Goal: Task Accomplishment & Management: Complete application form

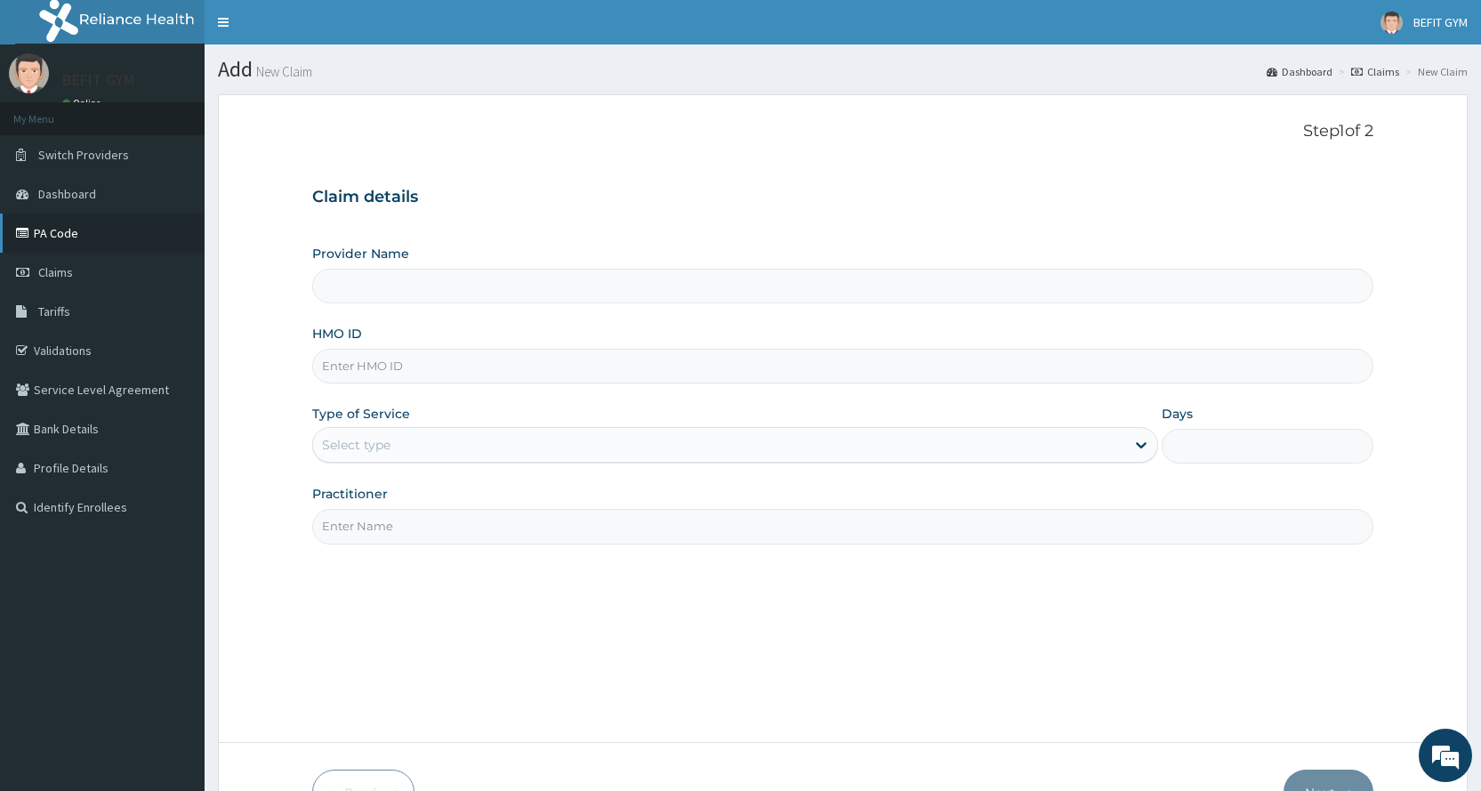
type input "BEFIT HEALTH AND FITNESS CENTRE"
type input "1"
click at [543, 376] on input "HMO ID" at bounding box center [842, 366] width 1061 height 35
type input "LLD/10150/A"
click at [523, 531] on input "Practitioner" at bounding box center [842, 526] width 1061 height 35
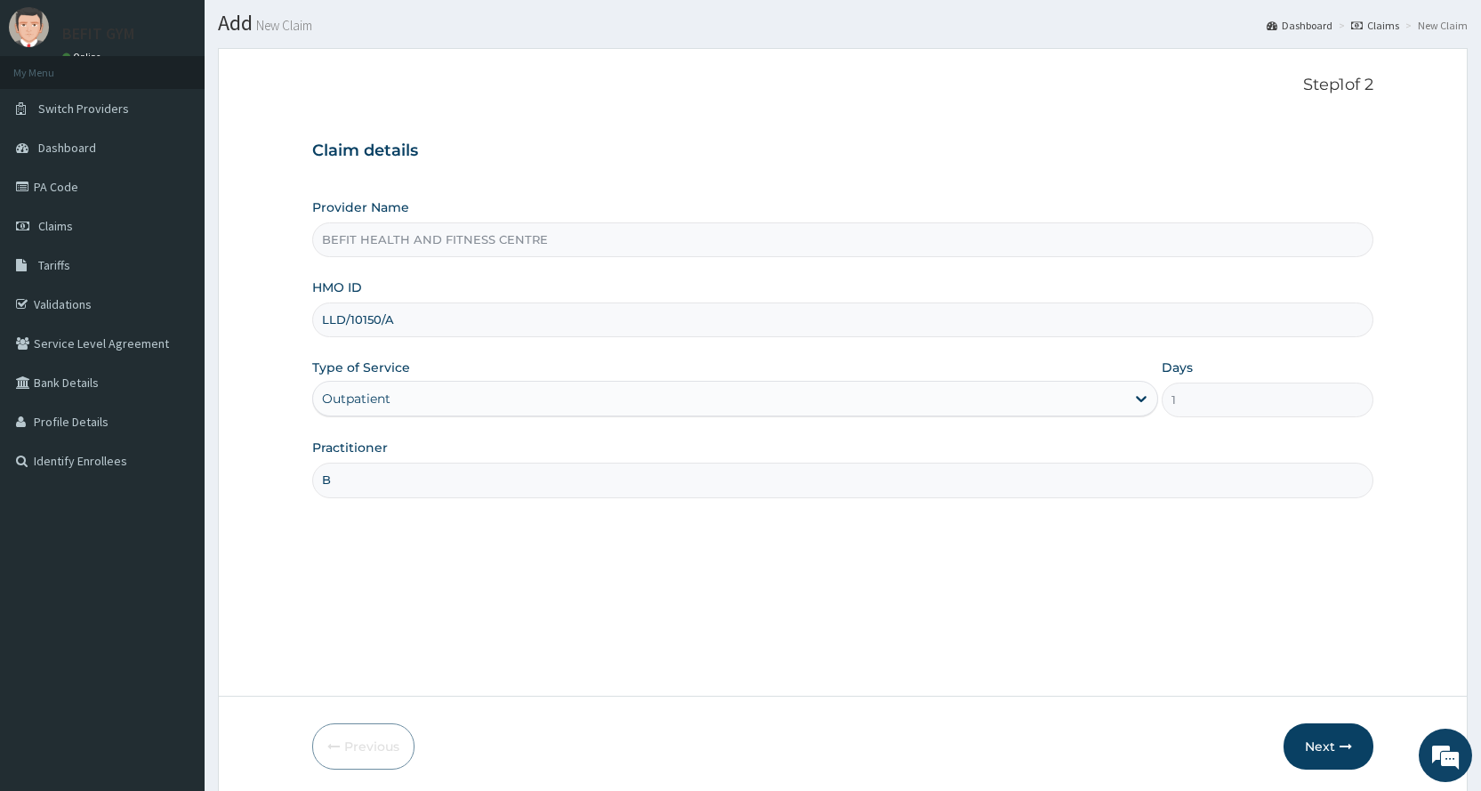
scroll to position [111, 0]
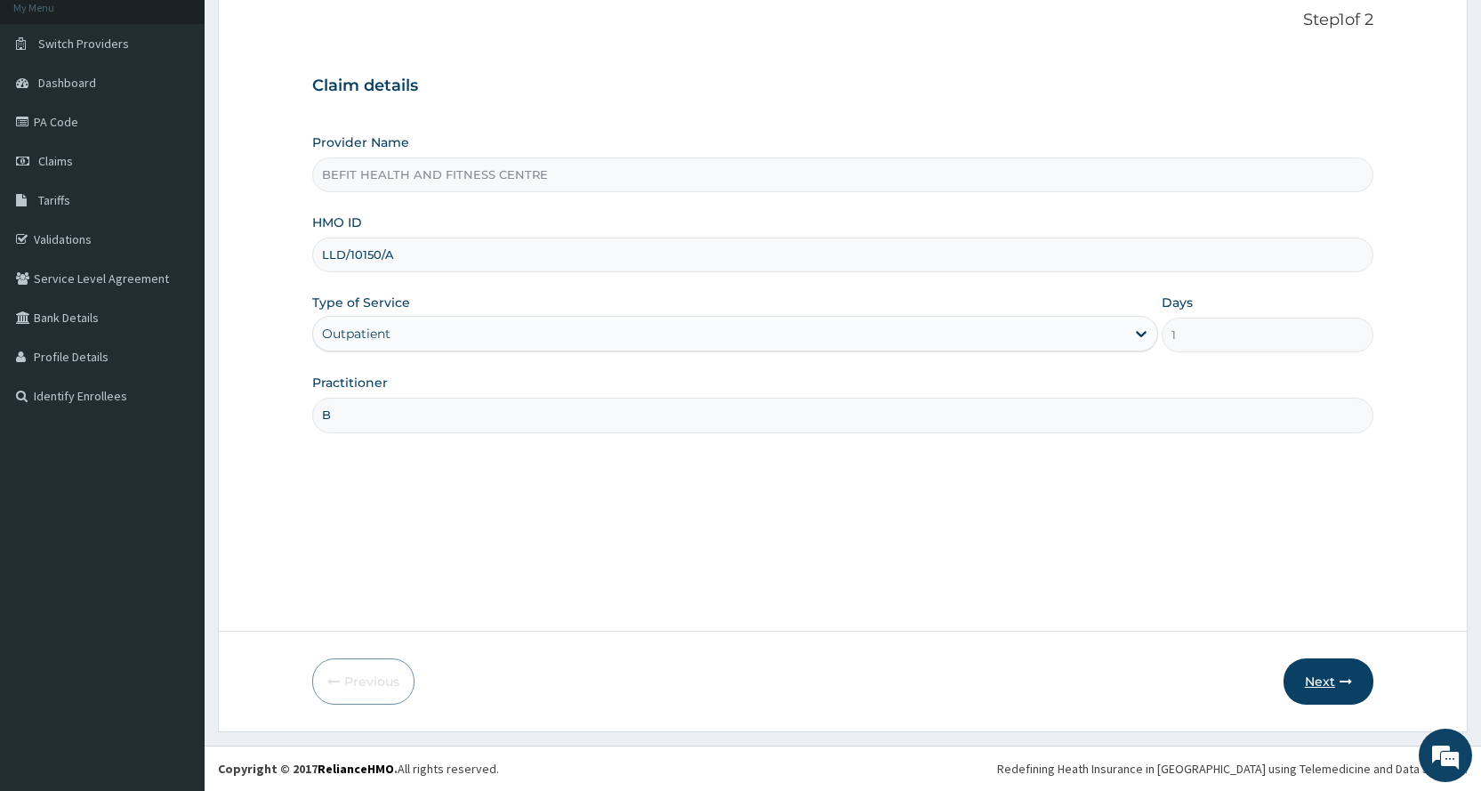
type input "B"
click at [1331, 678] on button "Next" at bounding box center [1328, 681] width 90 height 46
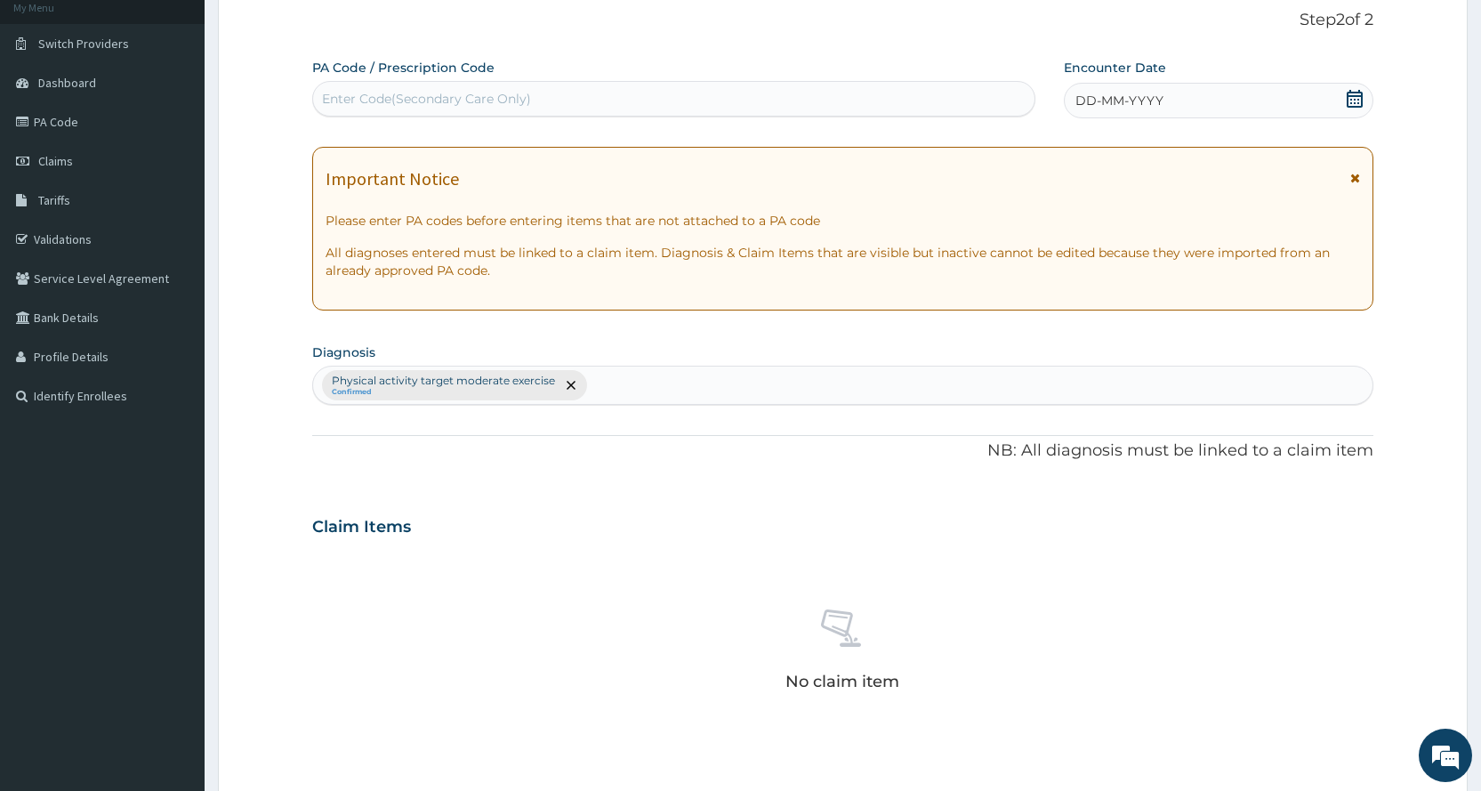
click at [554, 115] on div "Enter Code(Secondary Care Only)" at bounding box center [673, 99] width 722 height 36
click at [359, 106] on input "PA/B11B091" at bounding box center [358, 99] width 72 height 18
type input "PA/B1B091"
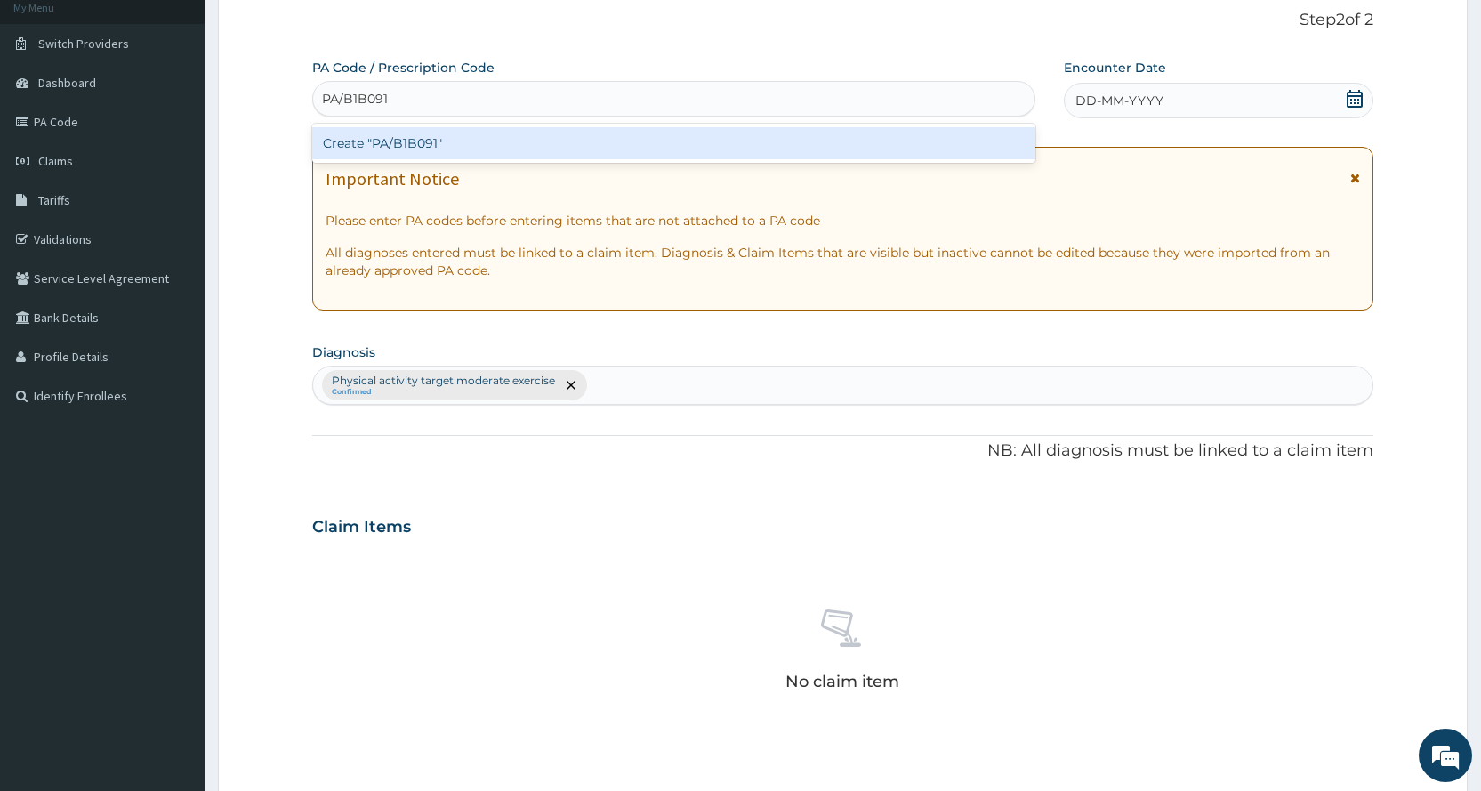
click at [483, 139] on div "Create "PA/B1B091"" at bounding box center [673, 143] width 722 height 32
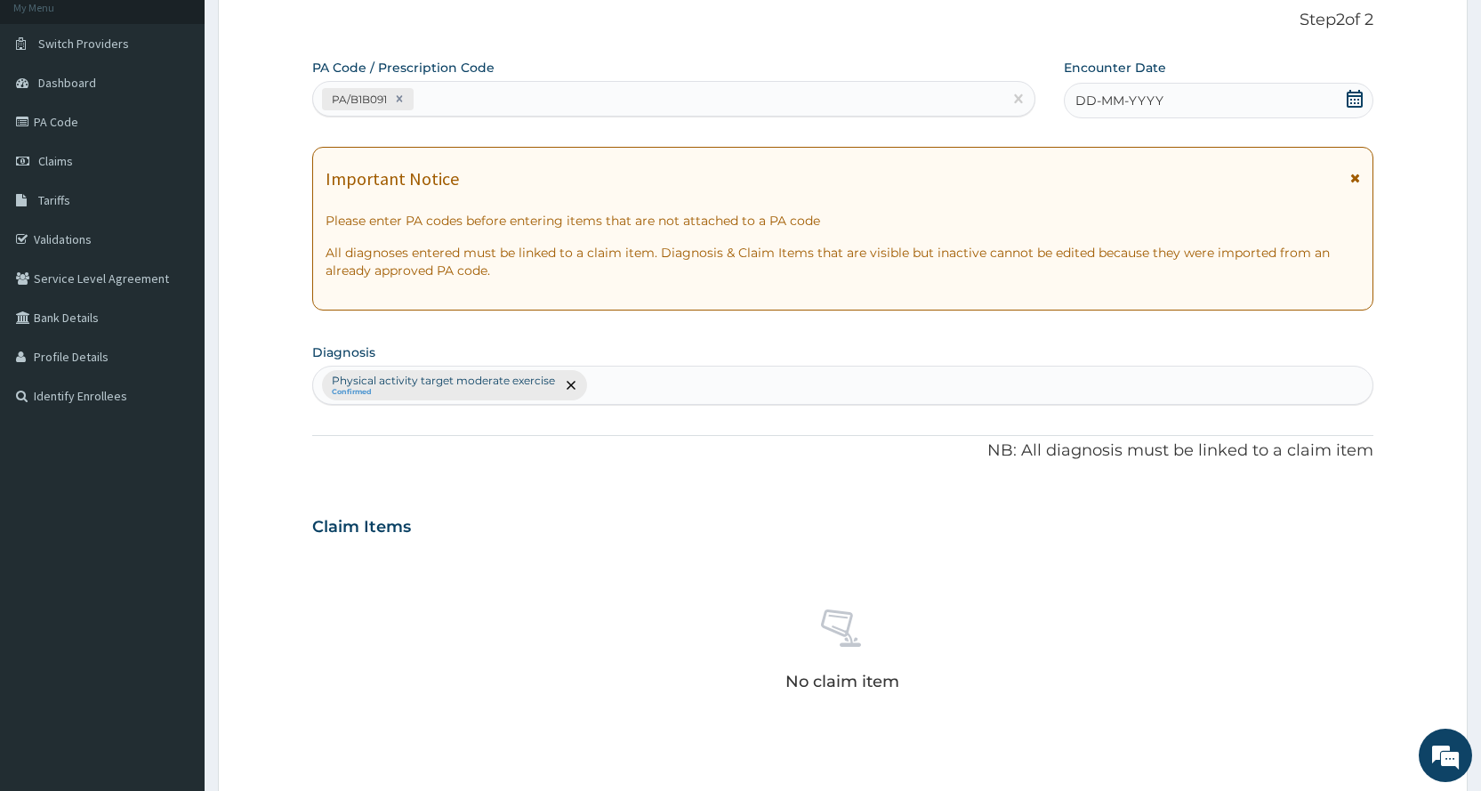
click at [1140, 100] on span "DD-MM-YYYY" at bounding box center [1119, 101] width 88 height 18
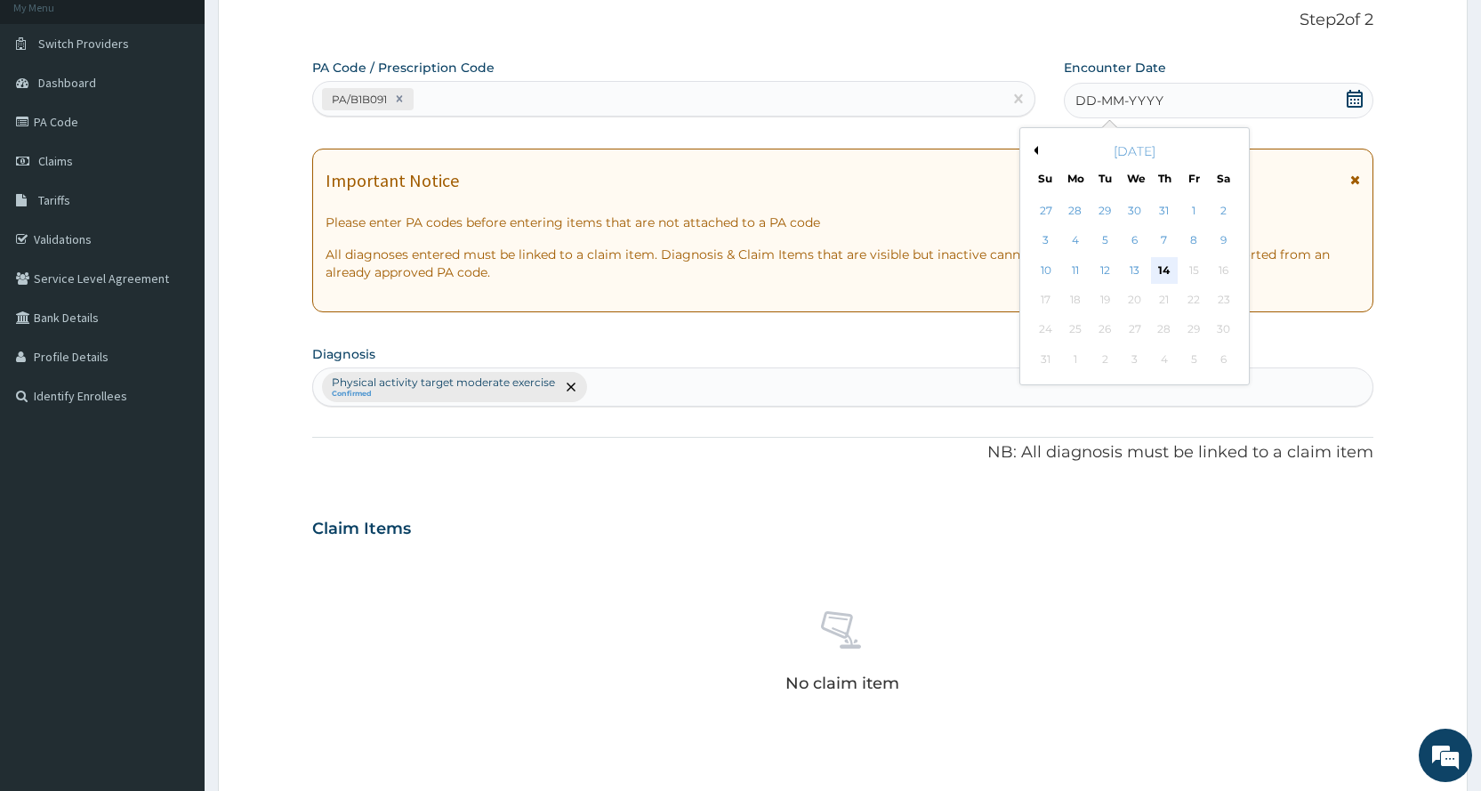
click at [1160, 273] on div "14" at bounding box center [1164, 270] width 27 height 27
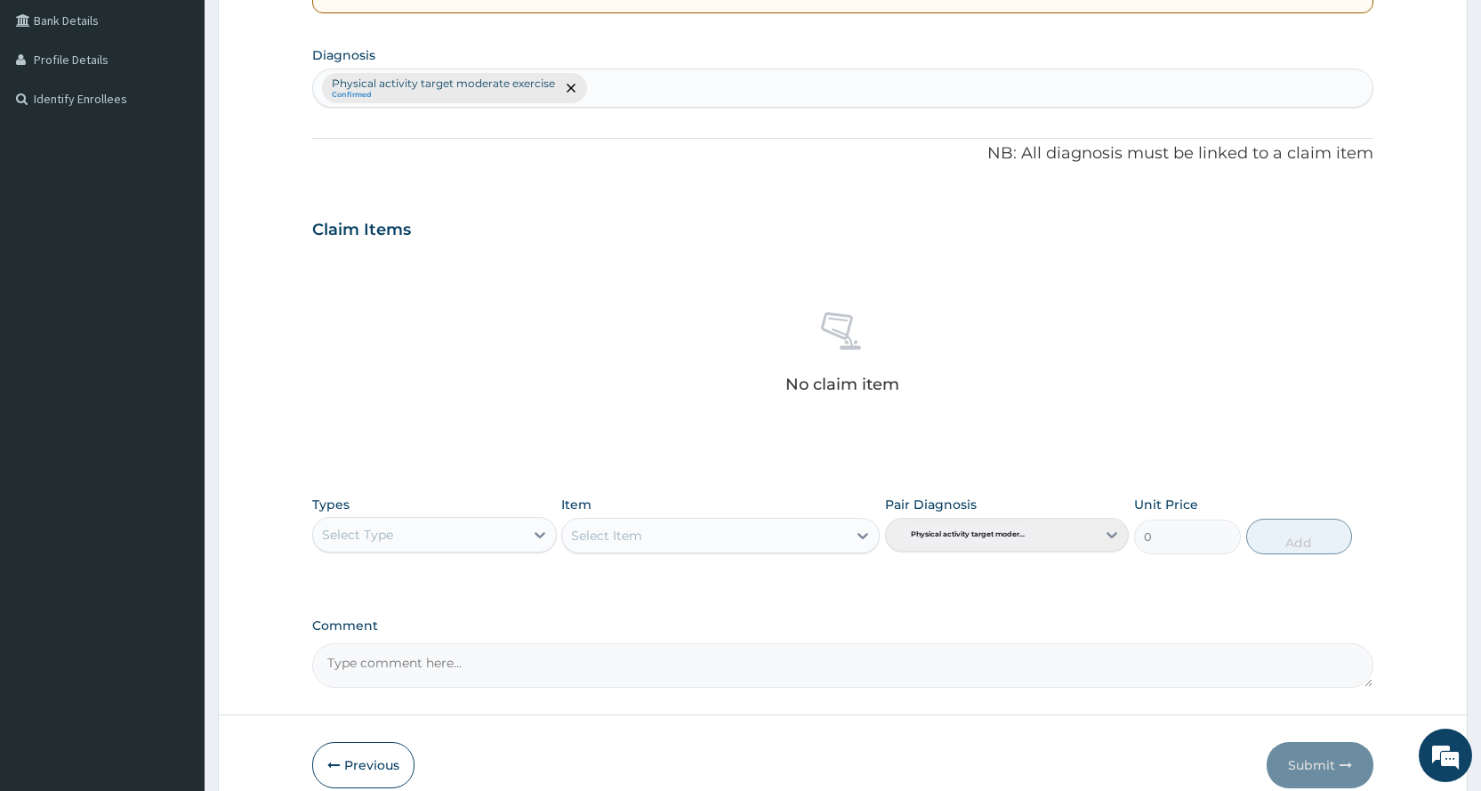
scroll to position [492, 0]
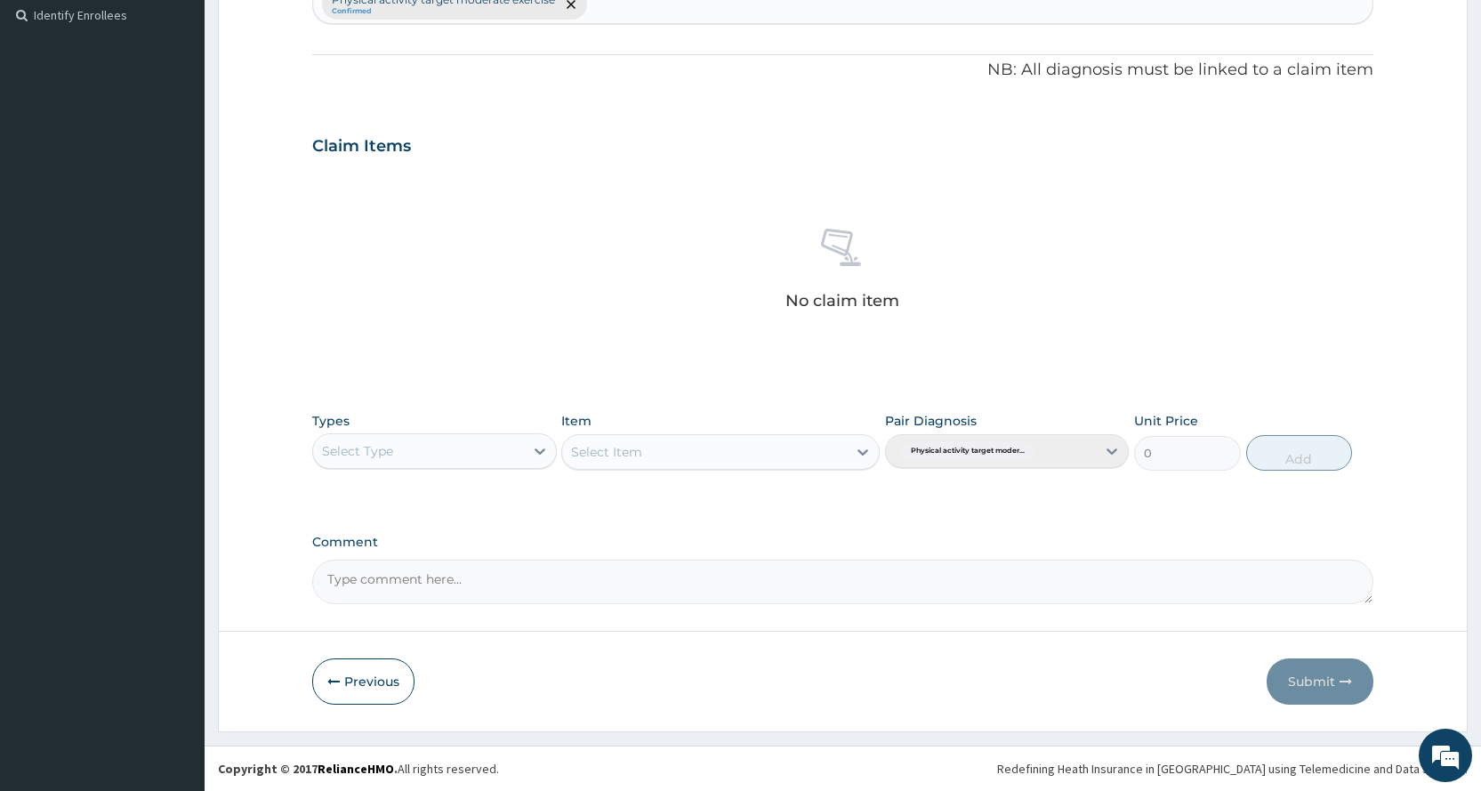
drag, startPoint x: 662, startPoint y: 450, endPoint x: 645, endPoint y: 522, distance: 74.2
click at [662, 452] on div "Select Item" at bounding box center [720, 452] width 318 height 36
click at [688, 455] on div "Select Item" at bounding box center [720, 452] width 318 height 36
click at [413, 440] on div "Select Type" at bounding box center [418, 451] width 210 height 28
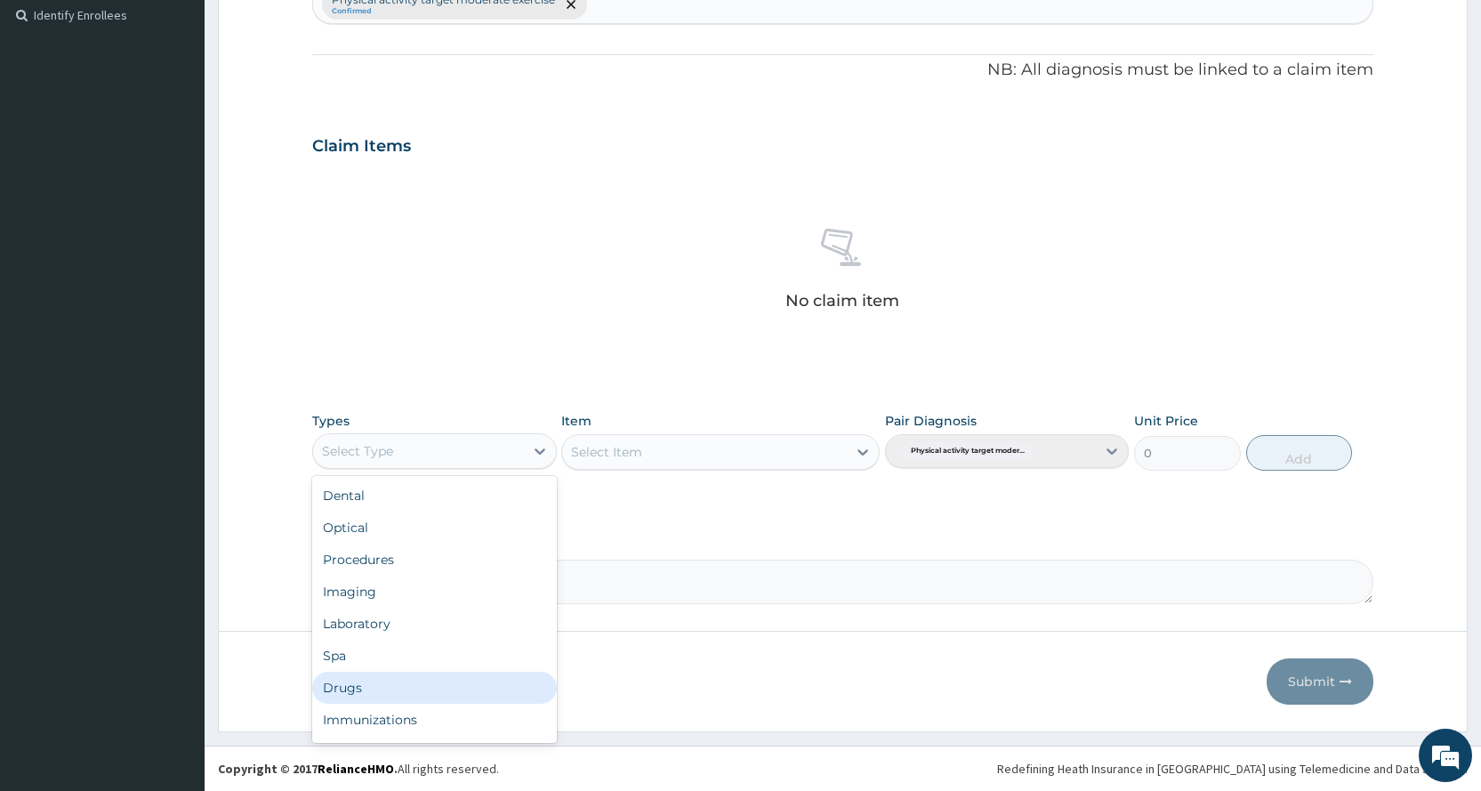
scroll to position [60, 0]
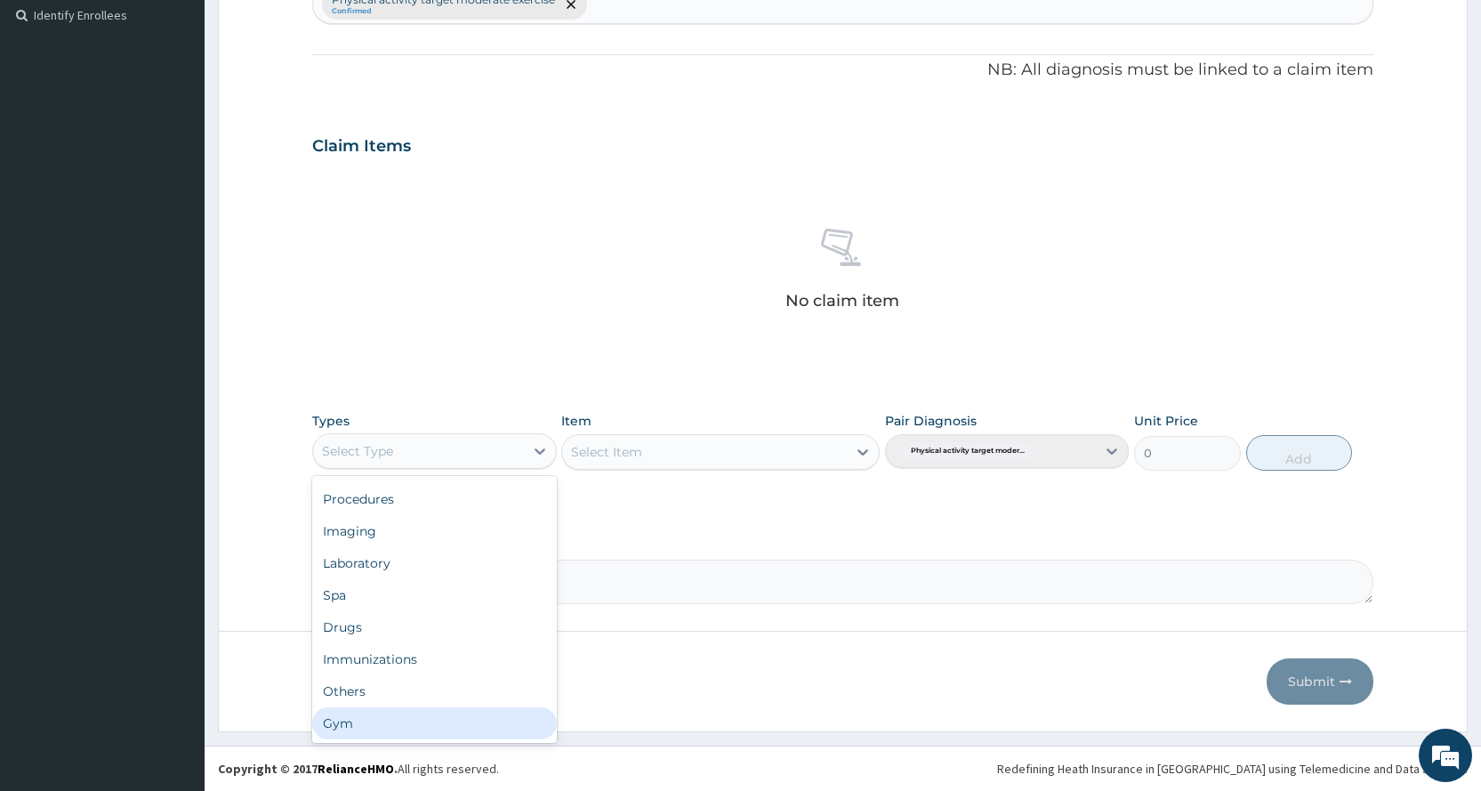
click at [441, 716] on div "Gym" at bounding box center [434, 723] width 244 height 32
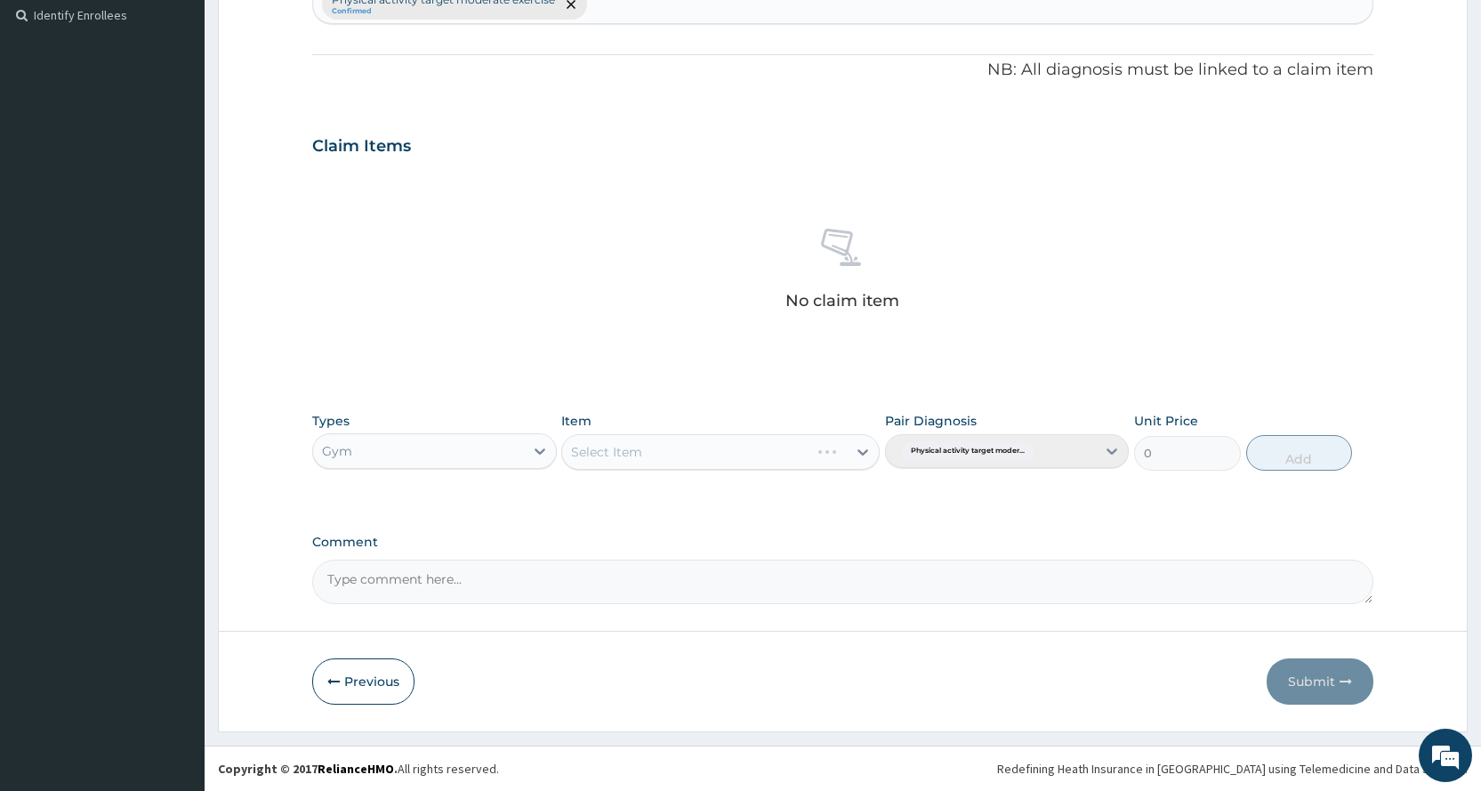
click at [727, 449] on div "Select Item" at bounding box center [720, 452] width 318 height 36
click at [727, 451] on div "Select Item" at bounding box center [704, 452] width 285 height 28
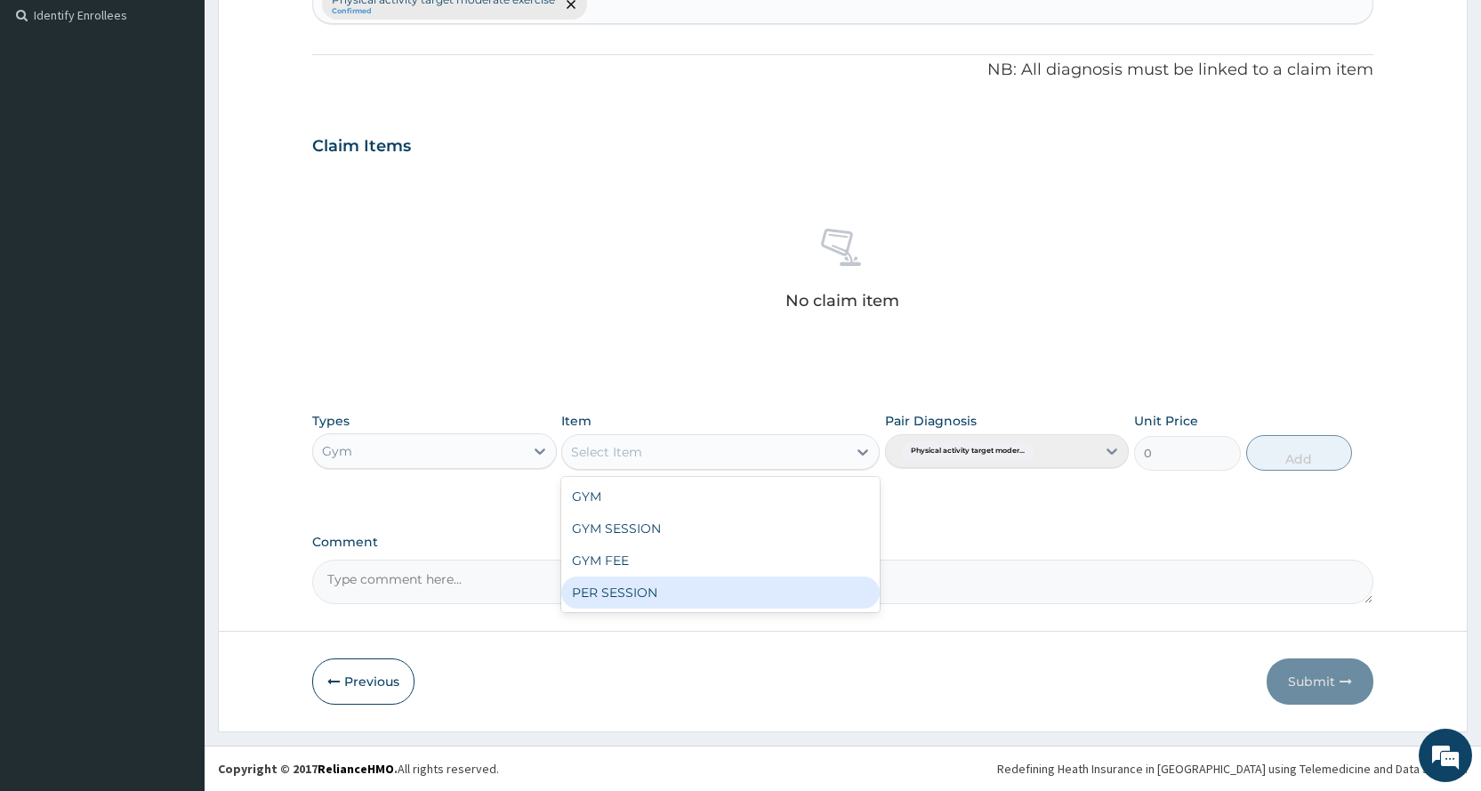
click at [751, 604] on div "PER SESSION" at bounding box center [720, 592] width 318 height 32
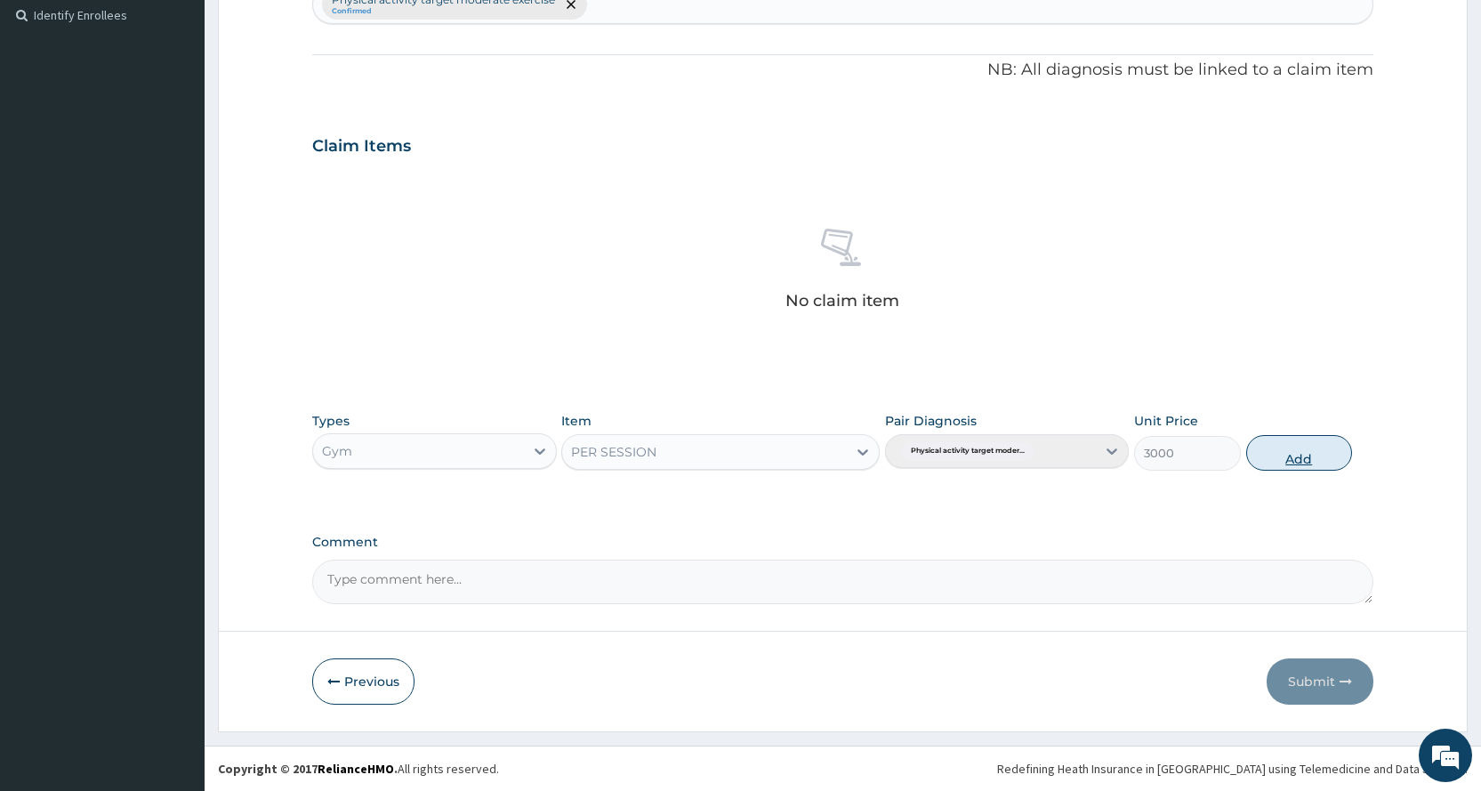
click at [1317, 455] on button "Add" at bounding box center [1299, 453] width 106 height 36
type input "0"
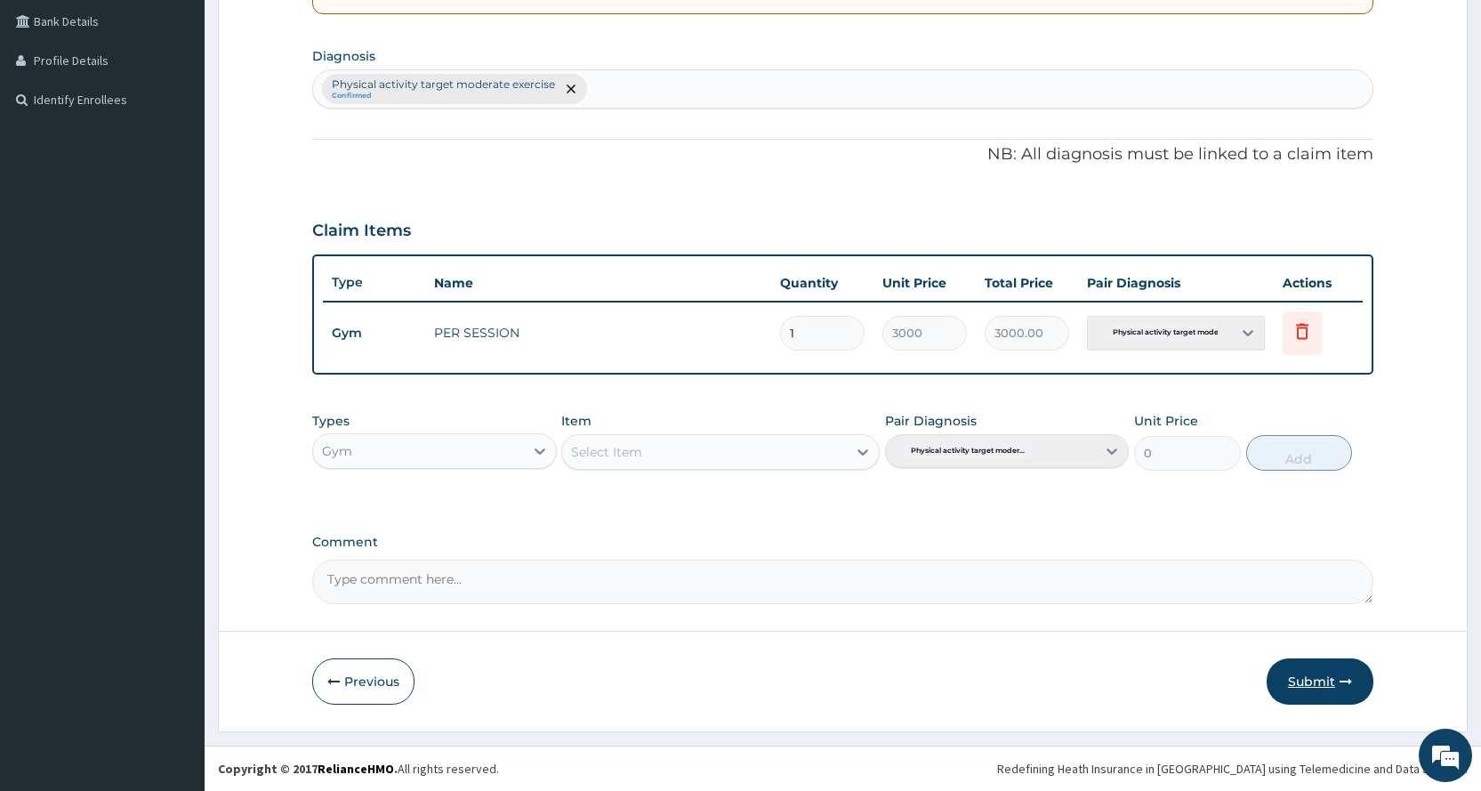
click at [1288, 693] on button "Submit" at bounding box center [1319, 681] width 107 height 46
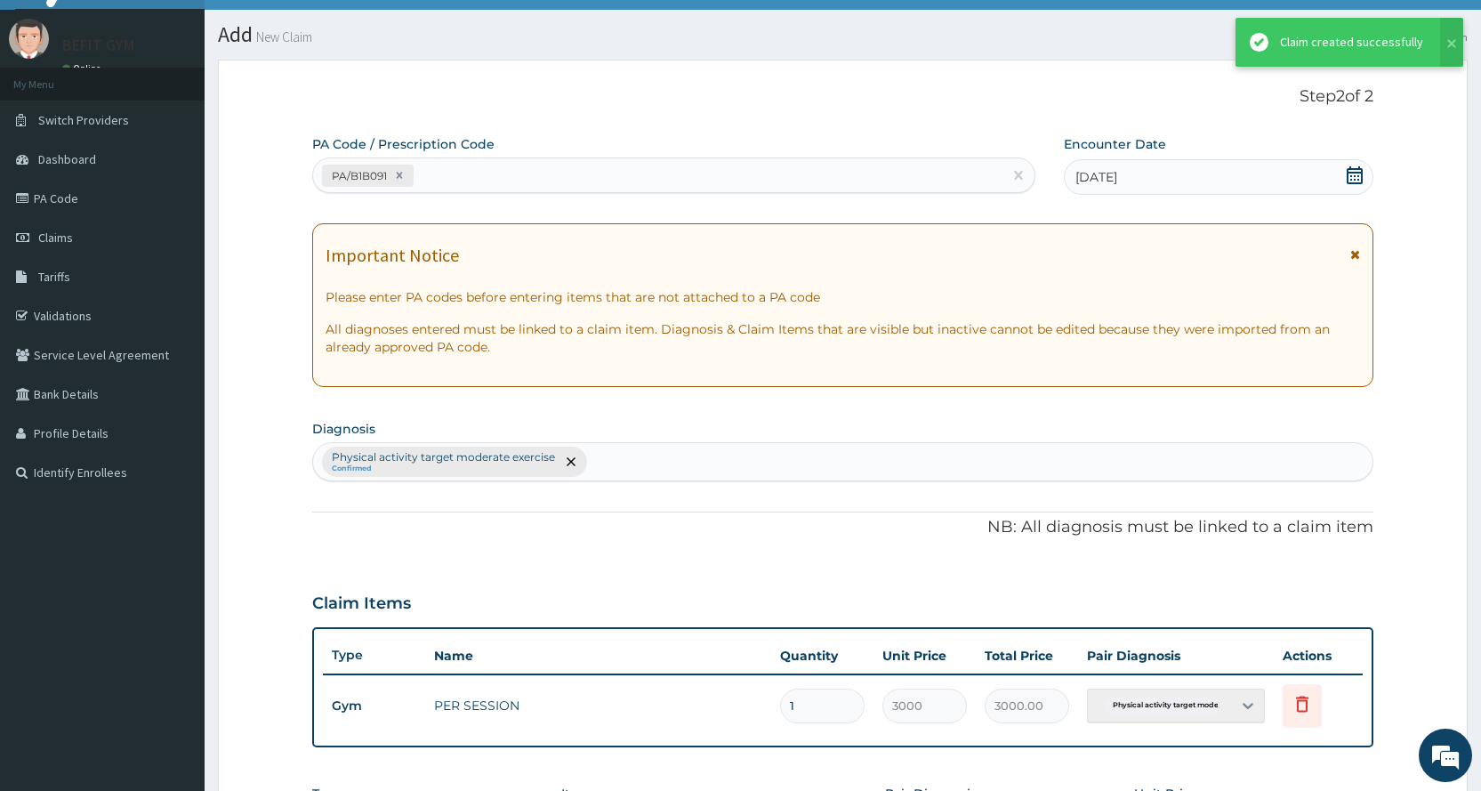
scroll to position [407, 0]
